Goal: Transaction & Acquisition: Purchase product/service

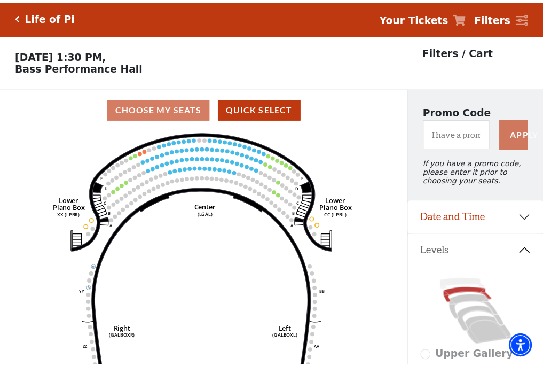
scroll to position [50, 0]
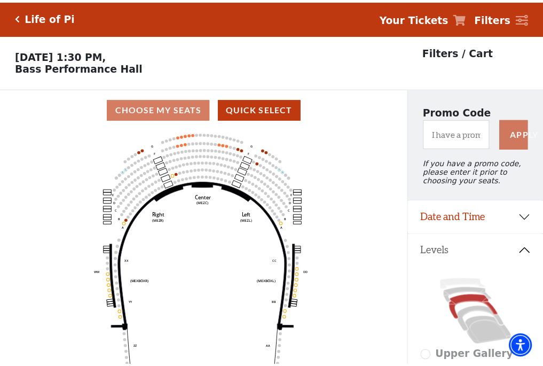
scroll to position [50, 0]
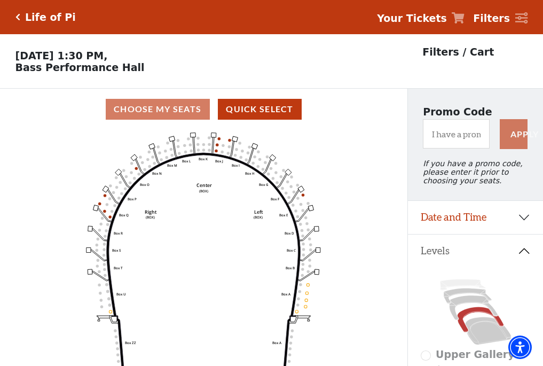
scroll to position [50, 0]
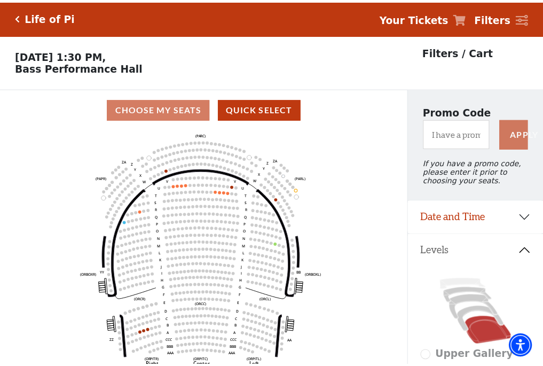
scroll to position [50, 0]
